Goal: Transaction & Acquisition: Download file/media

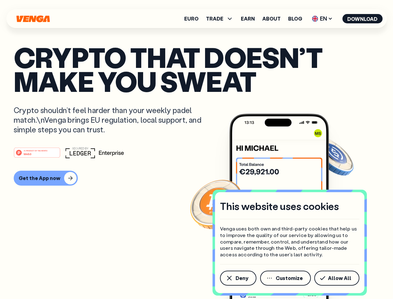
click at [196, 149] on div "#1 PRODUCT OF THE MONTH Web3" at bounding box center [197, 152] width 366 height 11
click at [238, 278] on span "Deny" at bounding box center [242, 278] width 13 height 5
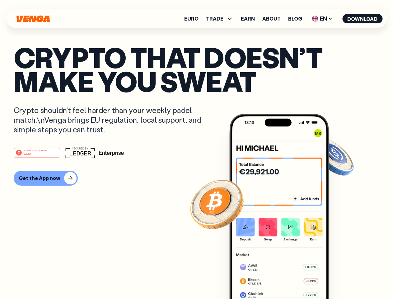
click at [286, 278] on img at bounding box center [279, 218] width 100 height 209
click at [338, 278] on article "Crypto that doesn’t make you sweat Crypto shouldn’t feel harder than your weekl…" at bounding box center [197, 161] width 366 height 233
click at [222, 19] on span "TRADE" at bounding box center [214, 18] width 17 height 5
click at [323, 19] on span "EN" at bounding box center [322, 19] width 25 height 10
click at [363, 19] on button "Download" at bounding box center [362, 18] width 40 height 9
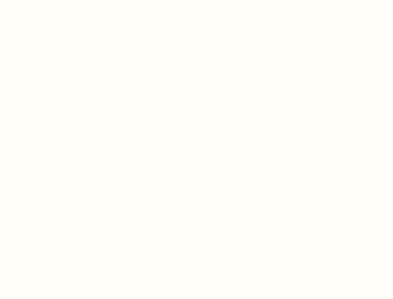
click at [196, 0] on html "This website uses cookies Venga uses both own and third-party cookies that help…" at bounding box center [196, 0] width 393 height 0
click at [45, 0] on html "This website uses cookies Venga uses both own and third-party cookies that help…" at bounding box center [196, 0] width 393 height 0
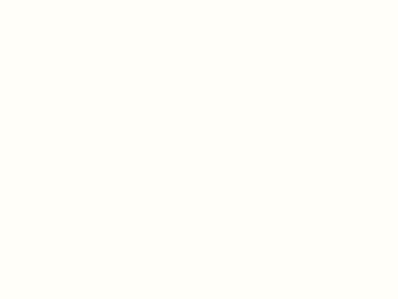
click at [38, 0] on html "This website uses cookies Venga uses both own and third-party cookies that help…" at bounding box center [199, 0] width 398 height 0
